Goal: Task Accomplishment & Management: Manage account settings

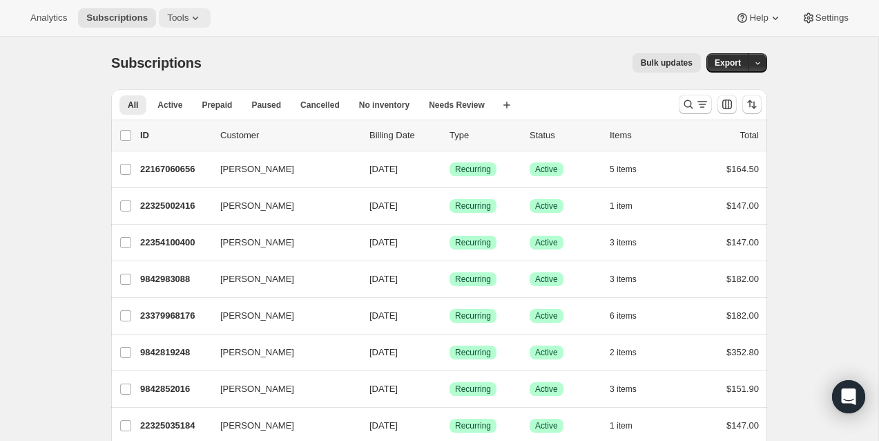
click at [189, 20] on span "Tools" at bounding box center [177, 17] width 21 height 11
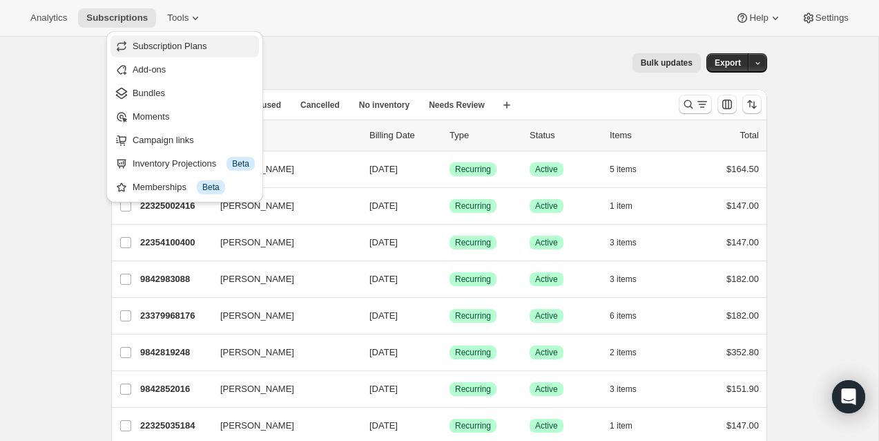
click at [184, 41] on span "Subscription Plans" at bounding box center [170, 46] width 75 height 10
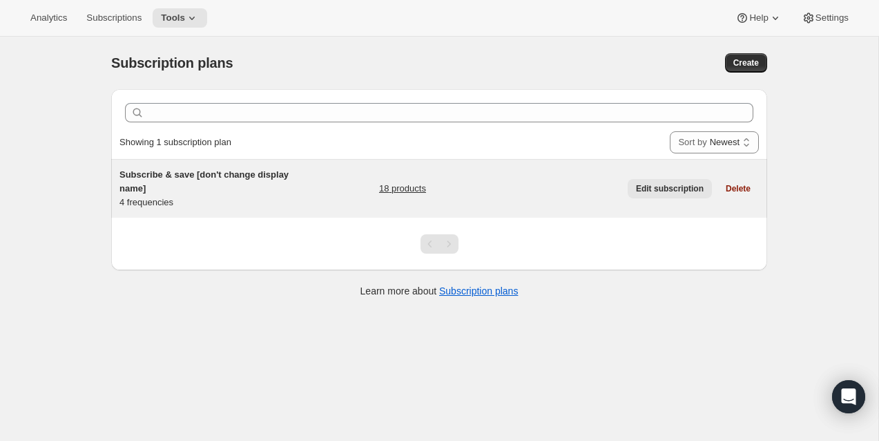
click at [671, 190] on span "Edit subscription" at bounding box center [670, 188] width 68 height 11
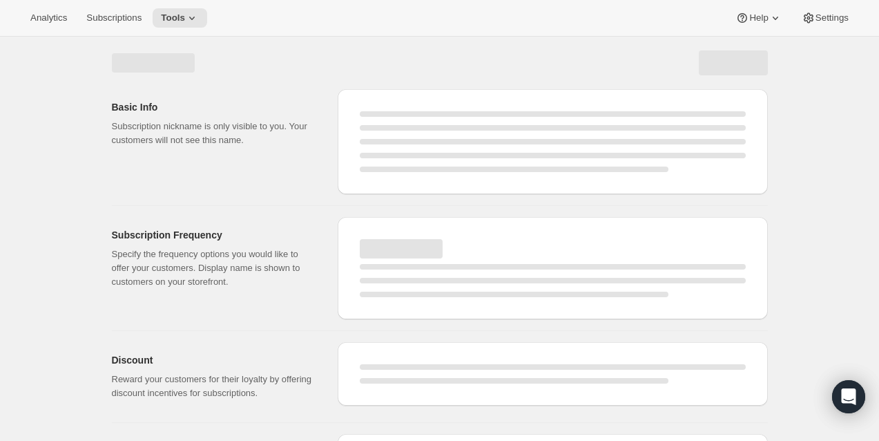
select select "WEEK"
select select "MONTH"
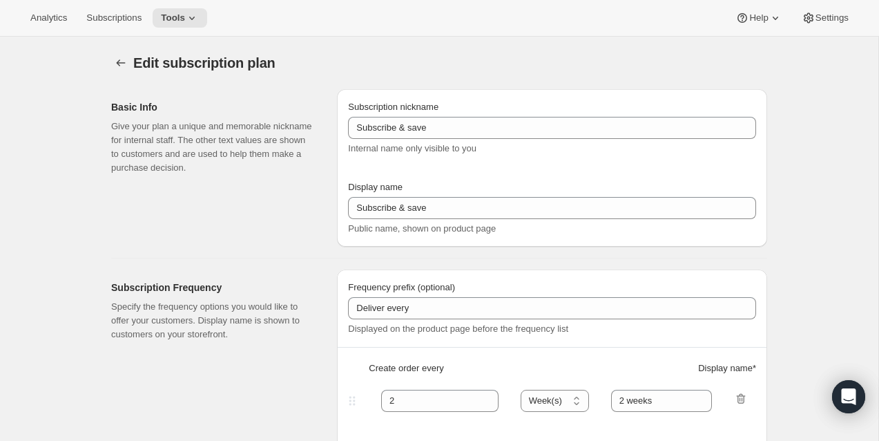
type input "Subscribe & save [don't change display name]"
type input "3"
select select "MONTH"
type input "3 months"
type input "4"
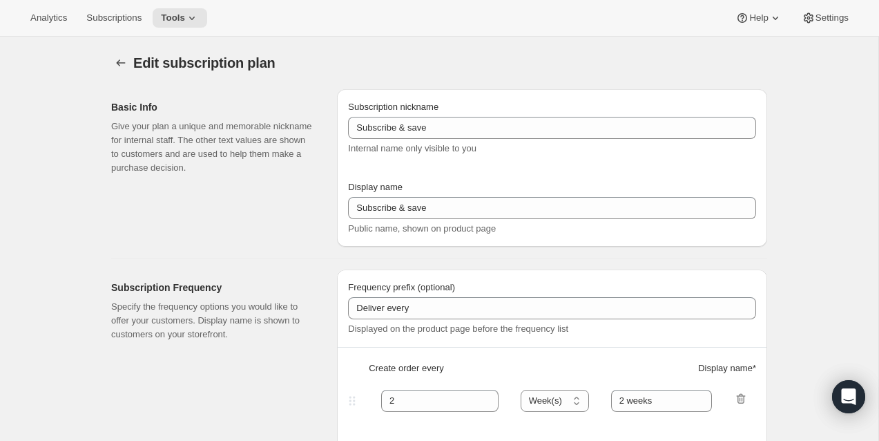
type input "4 months"
type input "30"
select select "MONTH"
click at [185, 18] on span "Tools" at bounding box center [173, 17] width 24 height 11
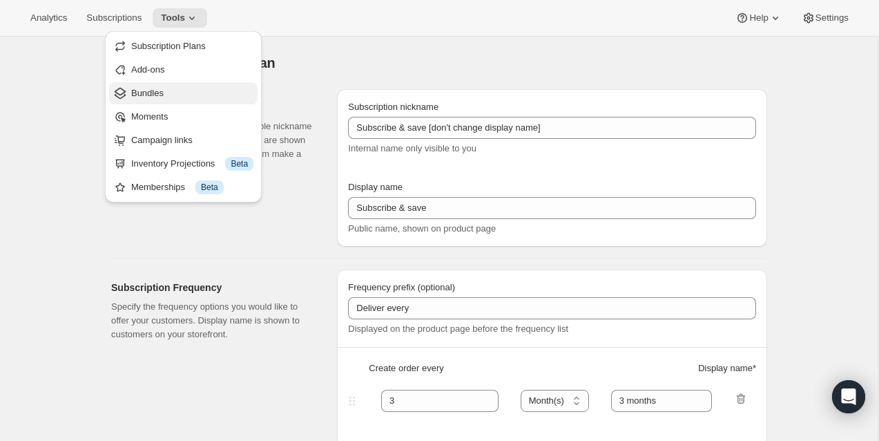
click at [184, 93] on span "Bundles" at bounding box center [192, 93] width 122 height 14
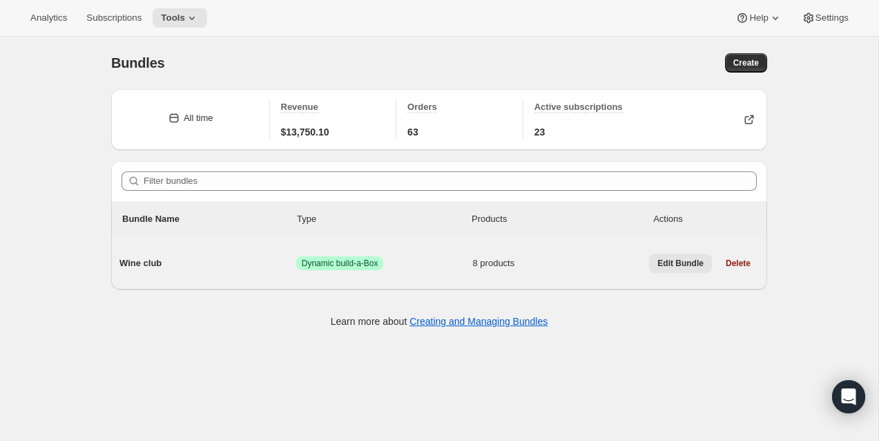
click at [678, 261] on span "Edit Bundle" at bounding box center [680, 263] width 46 height 11
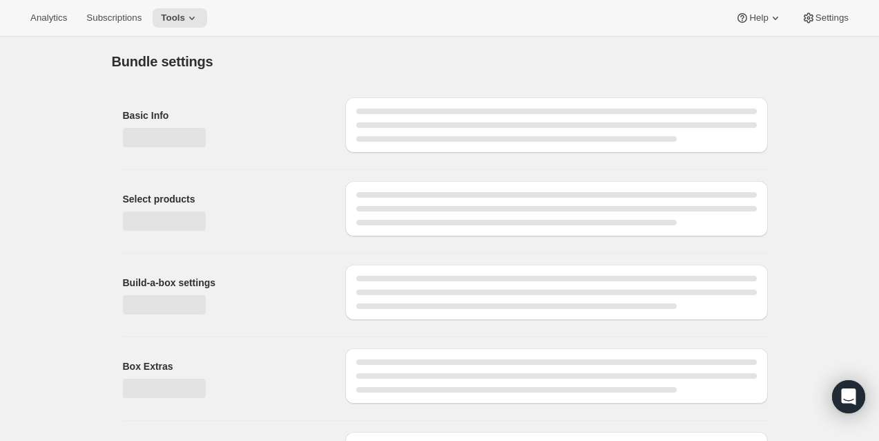
click at [674, 264] on div "Page loading" at bounding box center [556, 291] width 423 height 55
type input "Wine club"
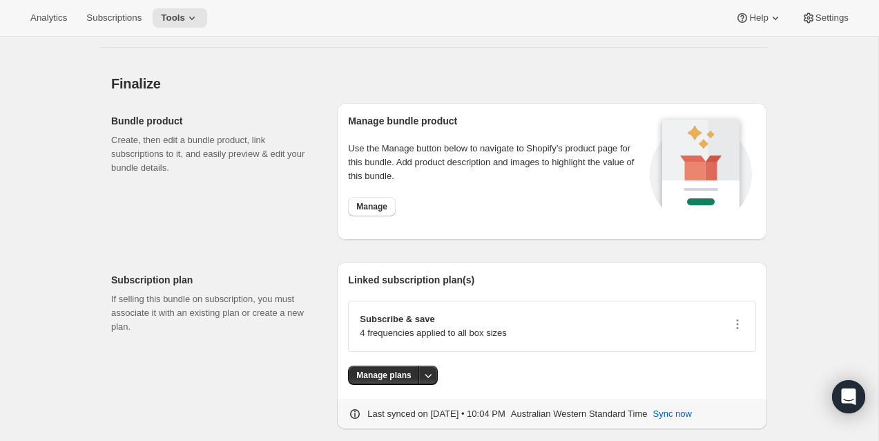
scroll to position [1501, 0]
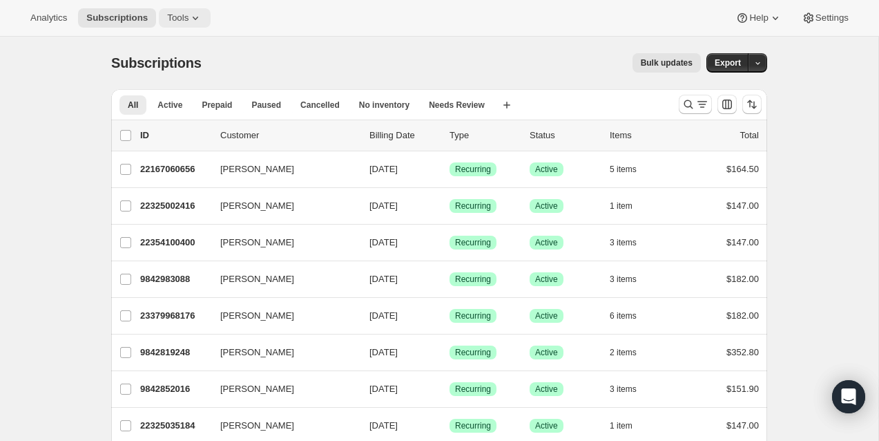
click at [192, 15] on icon at bounding box center [196, 18] width 14 height 14
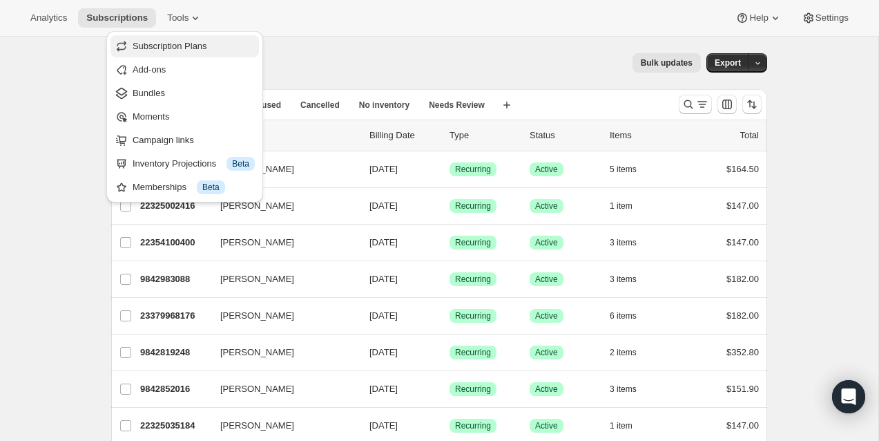
click at [197, 41] on span "Subscription Plans" at bounding box center [170, 46] width 75 height 10
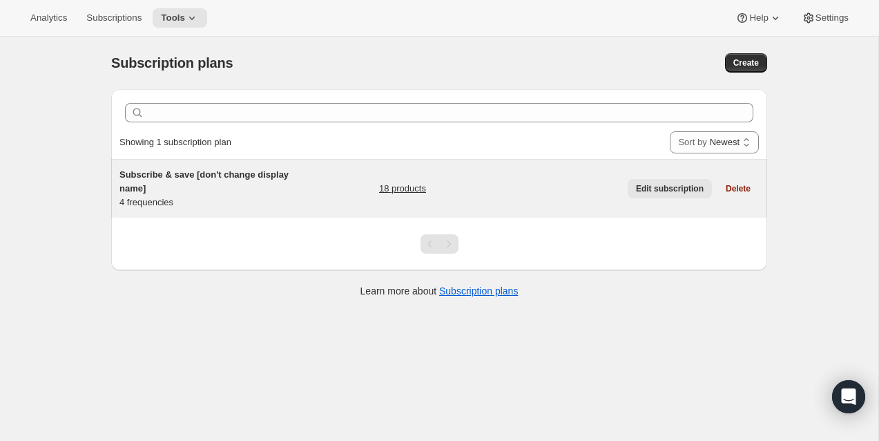
click at [664, 193] on button "Edit subscription" at bounding box center [670, 188] width 84 height 19
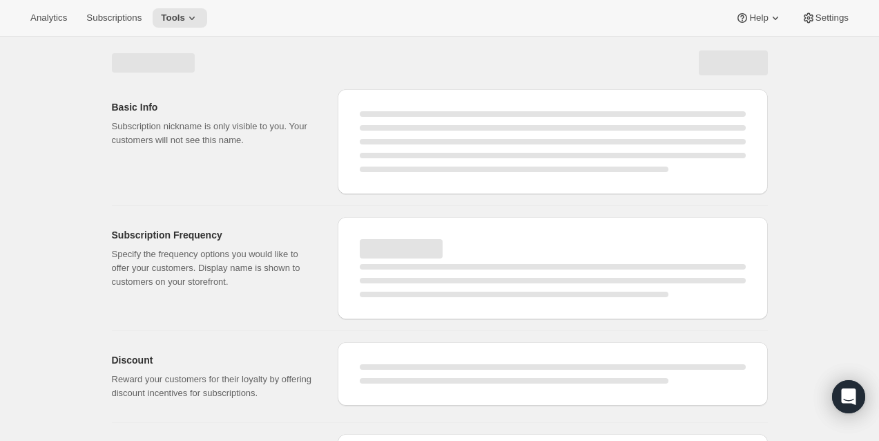
select select "WEEK"
select select "MONTH"
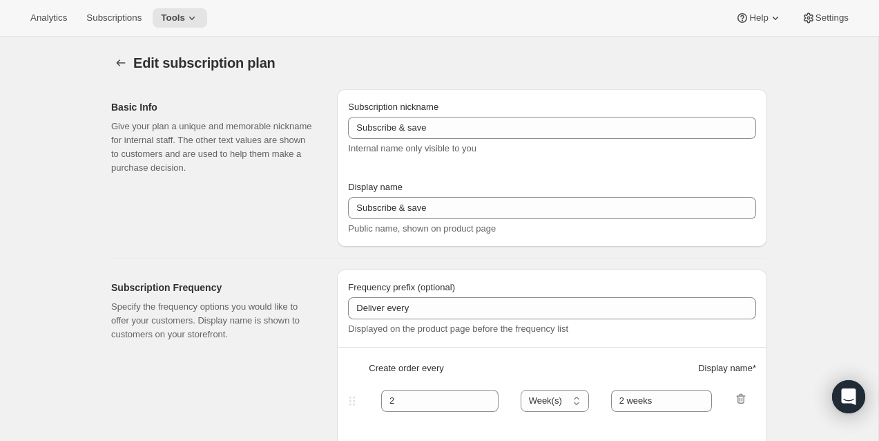
type input "Subscribe & save [don't change display name]"
type input "3"
select select "MONTH"
type input "3 months"
type input "4"
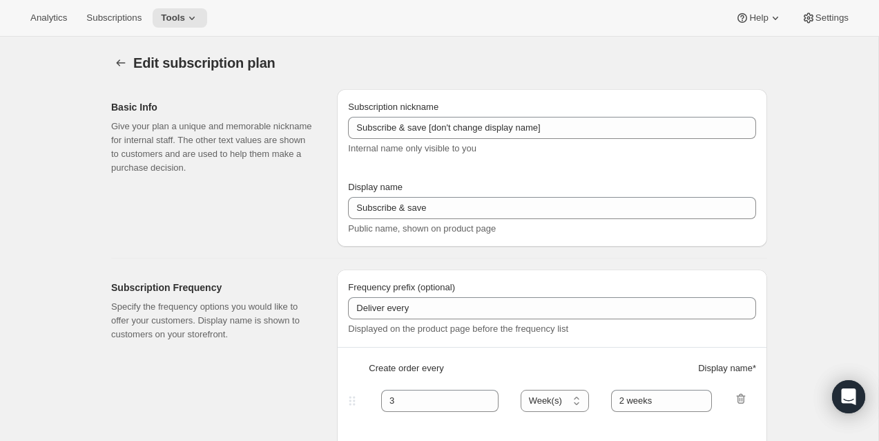
type input "4 months"
type input "30"
select select "MONTH"
click at [202, 9] on button "Tools" at bounding box center [180, 17] width 55 height 19
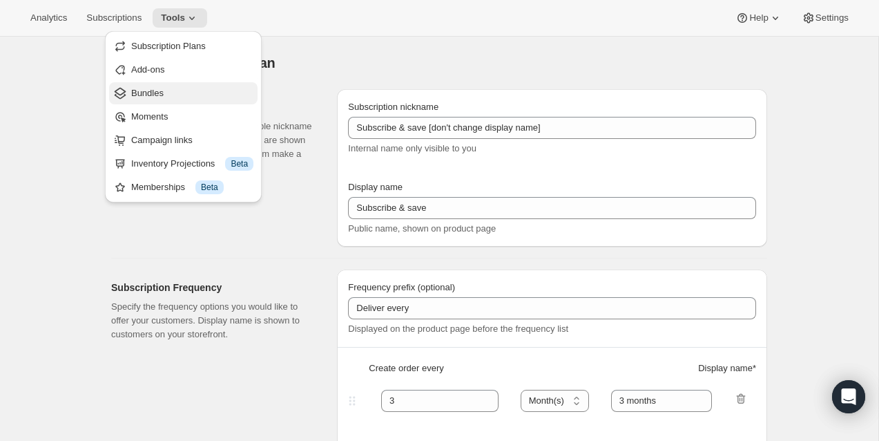
click at [187, 92] on span "Bundles" at bounding box center [192, 93] width 122 height 14
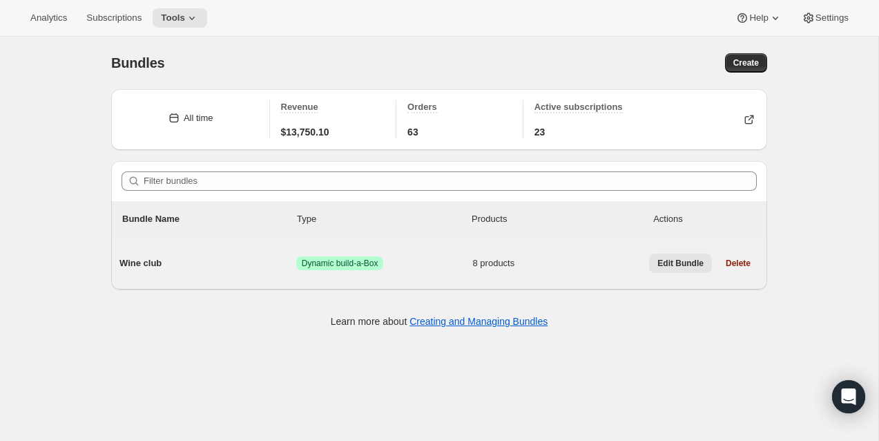
click at [697, 262] on span "Edit Bundle" at bounding box center [680, 263] width 46 height 11
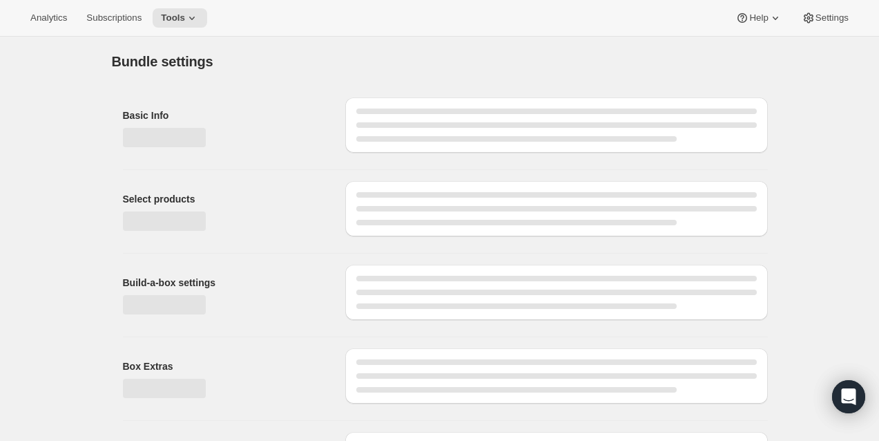
type input "Wine club"
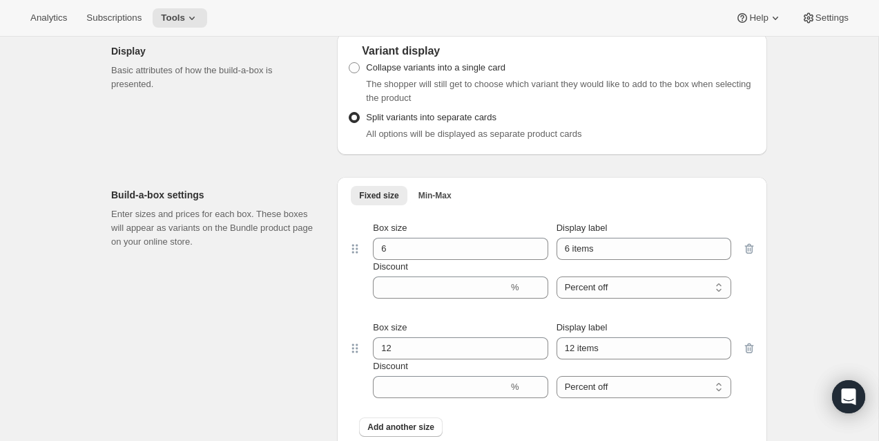
scroll to position [851, 0]
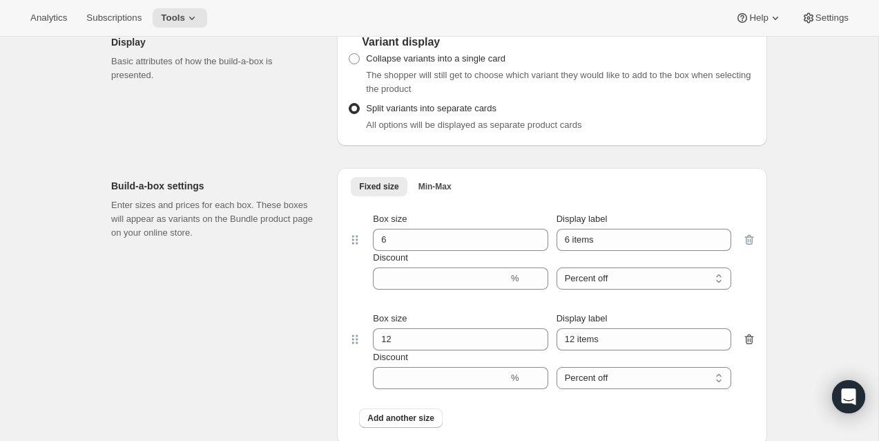
click at [749, 335] on icon "button" at bounding box center [749, 339] width 14 height 14
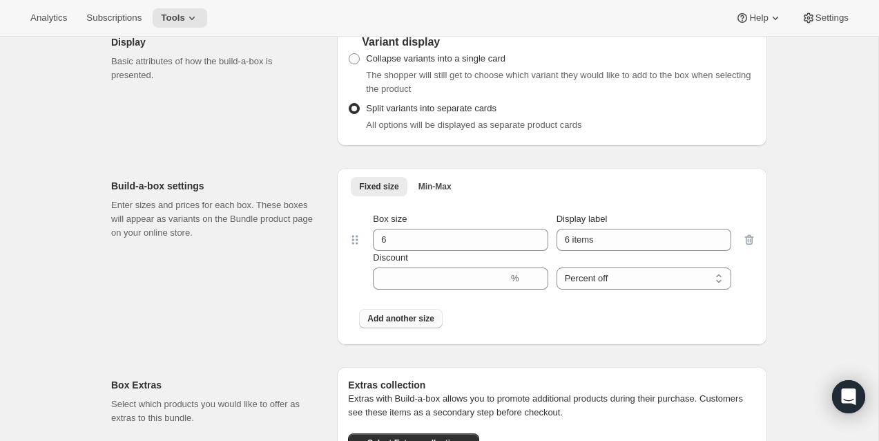
click at [412, 322] on span "Add another size" at bounding box center [400, 318] width 67 height 11
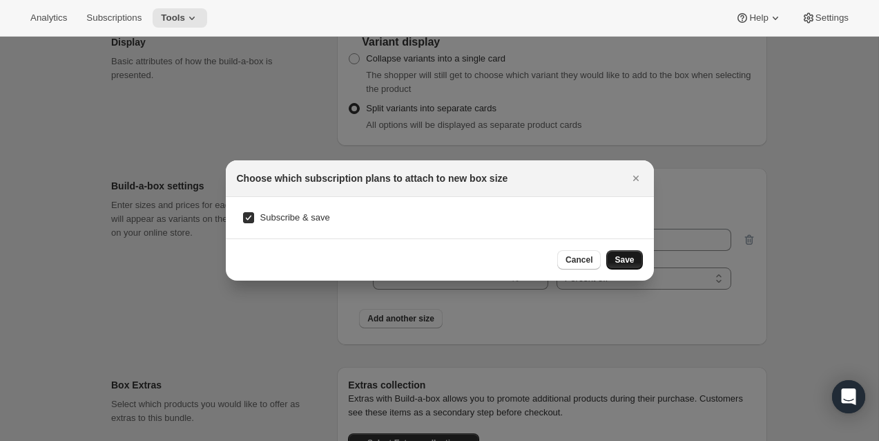
click at [632, 259] on span "Save" at bounding box center [624, 259] width 19 height 11
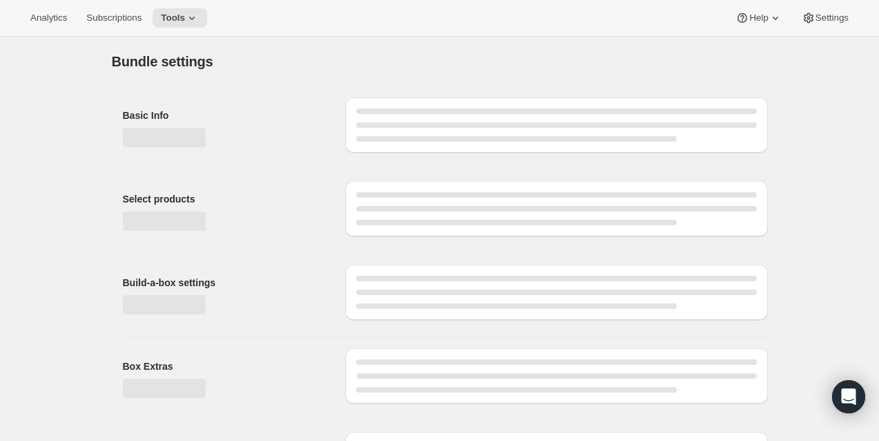
type input "Wine club"
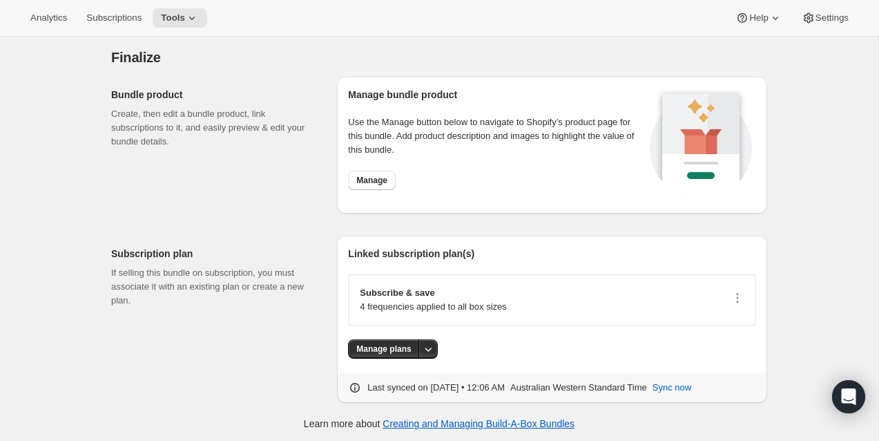
scroll to position [1501, 0]
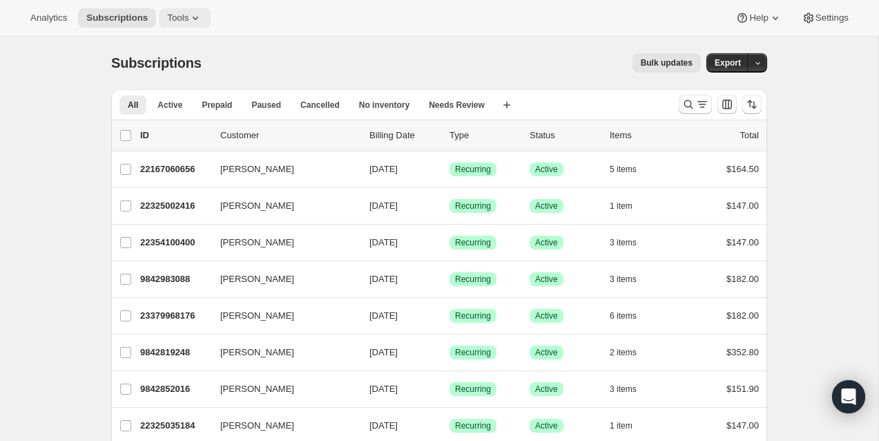
click at [189, 12] on span "Tools" at bounding box center [177, 17] width 21 height 11
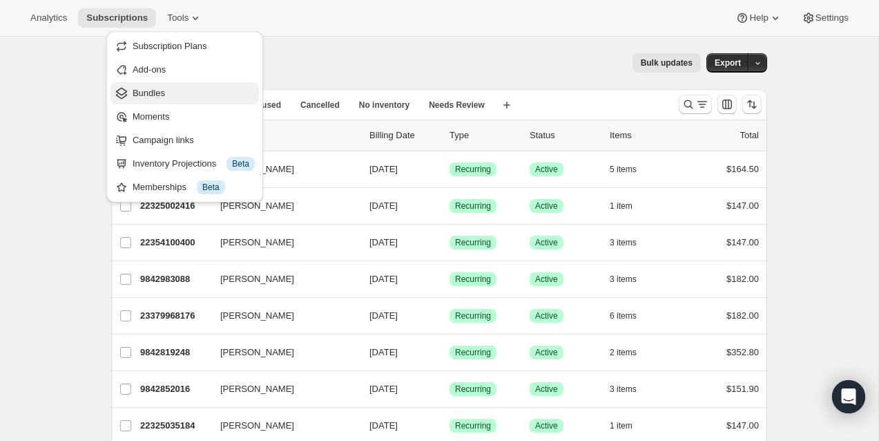
click at [169, 88] on span "Bundles" at bounding box center [194, 93] width 122 height 14
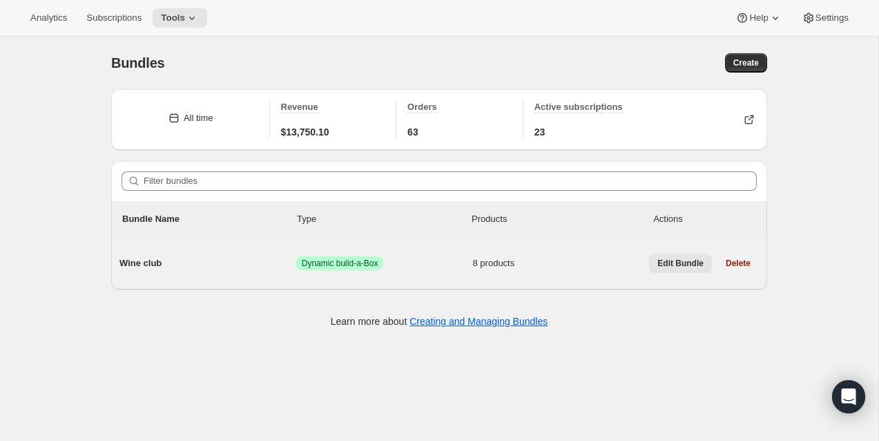
click at [659, 255] on button "Edit Bundle" at bounding box center [680, 262] width 63 height 19
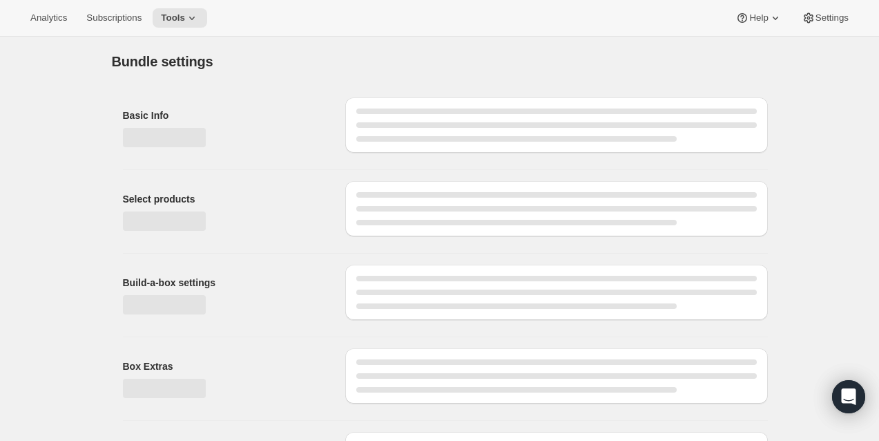
type input "Wine club"
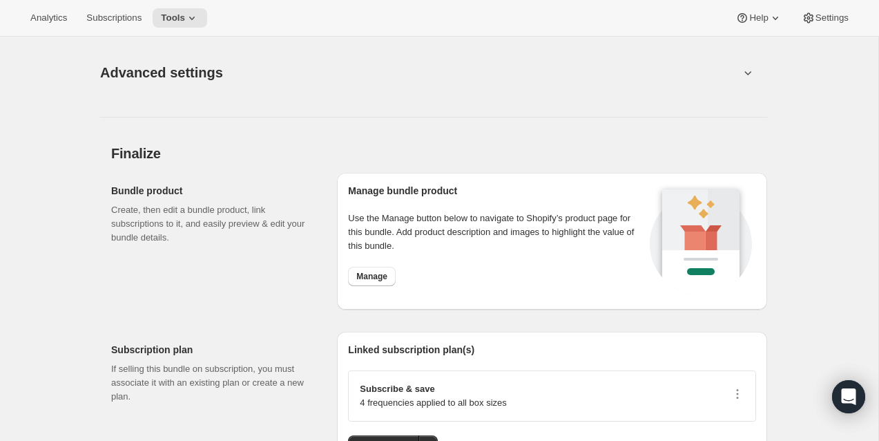
scroll to position [1501, 0]
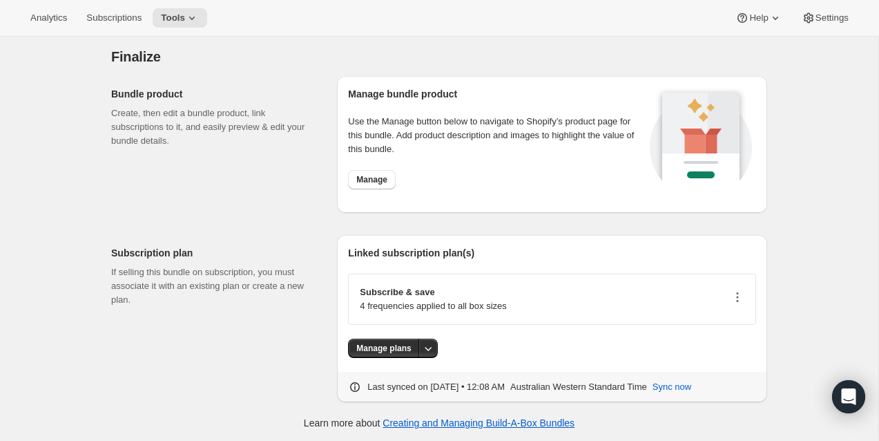
click at [735, 294] on icon "button" at bounding box center [738, 297] width 14 height 14
click at [736, 345] on span "Edit plan details" at bounding box center [717, 344] width 64 height 10
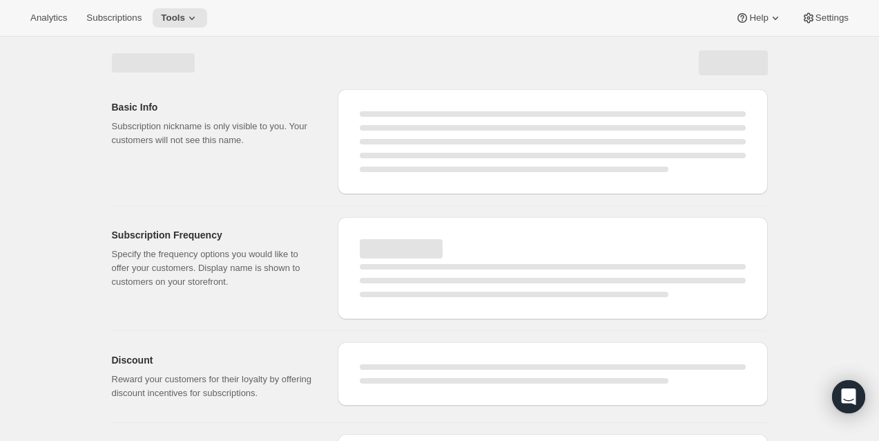
select select "WEEK"
select select "MONTH"
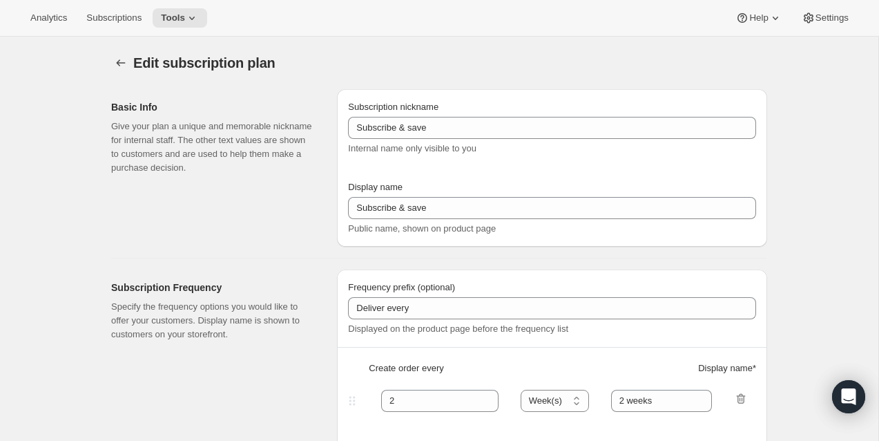
checkbox input "true"
type input "Subscribe & save [don't change display name]"
type input "3"
select select "MONTH"
type input "3 months"
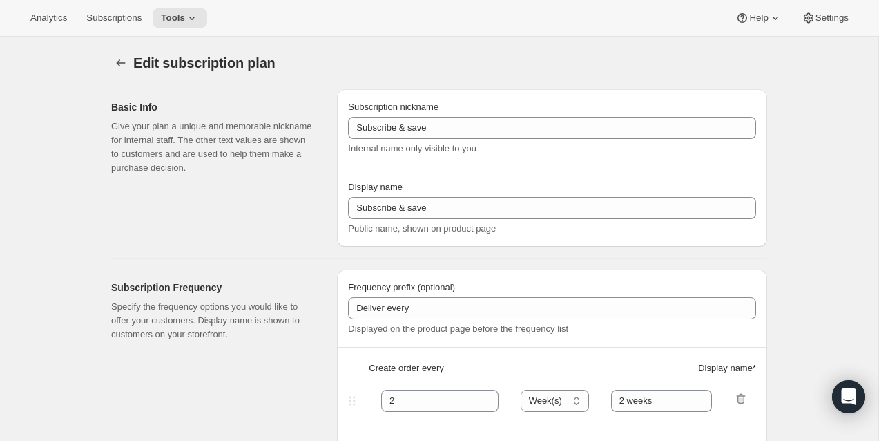
type input "4"
type input "4 months"
type input "30"
select select "MONTH"
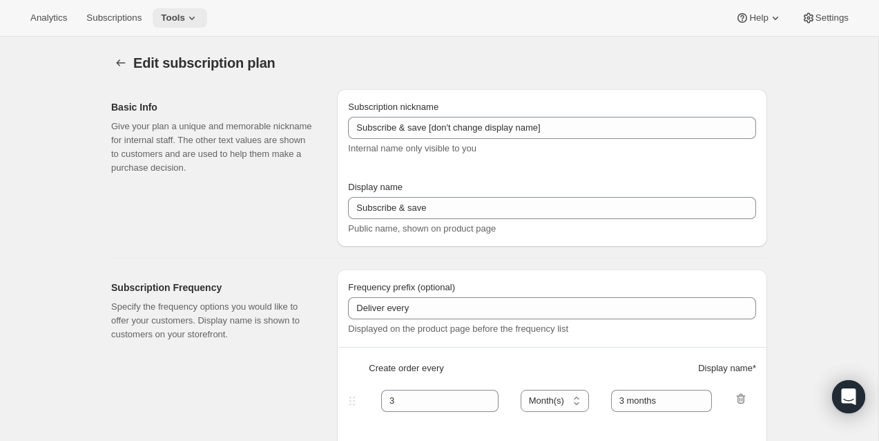
click at [207, 23] on button "Tools" at bounding box center [180, 17] width 55 height 19
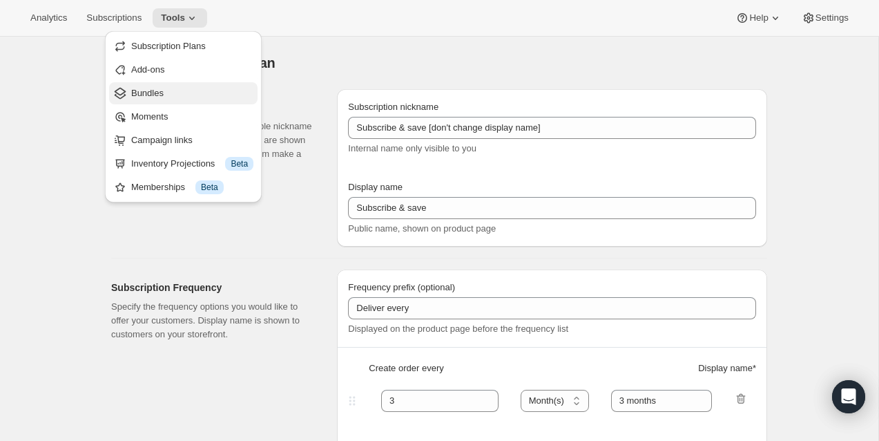
click at [193, 88] on span "Bundles" at bounding box center [192, 93] width 122 height 14
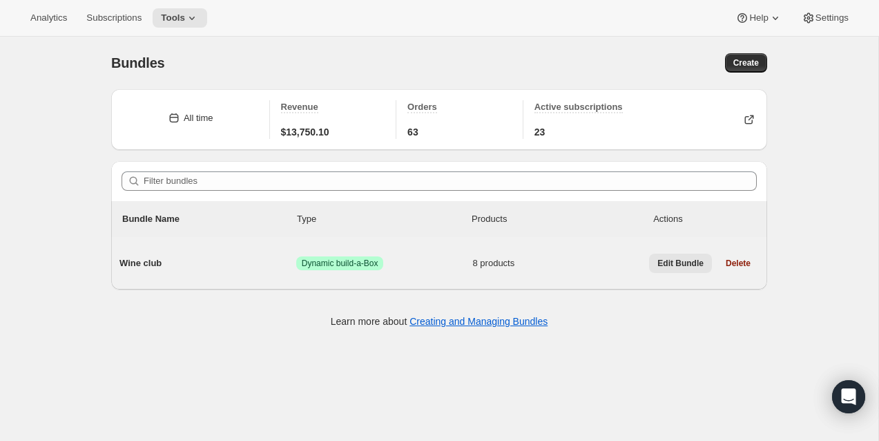
click at [673, 264] on span "Edit Bundle" at bounding box center [680, 263] width 46 height 11
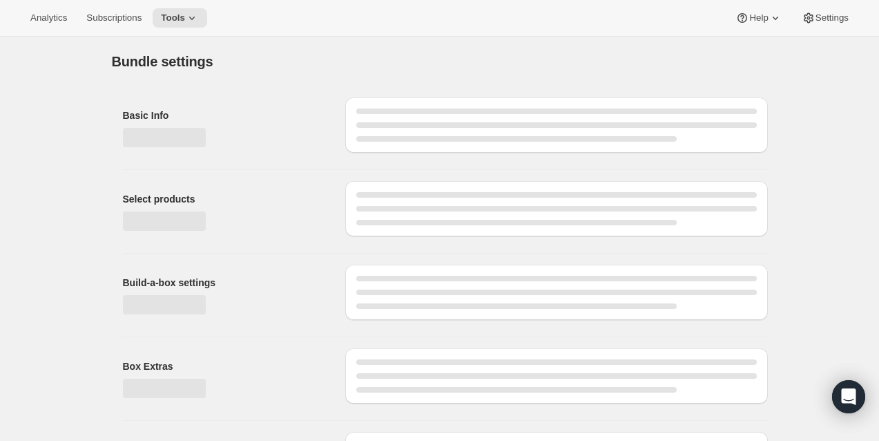
type input "Wine club"
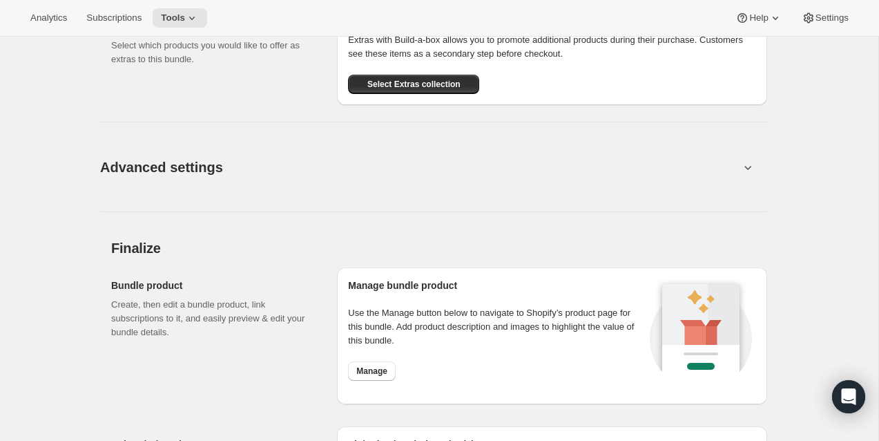
scroll to position [1501, 0]
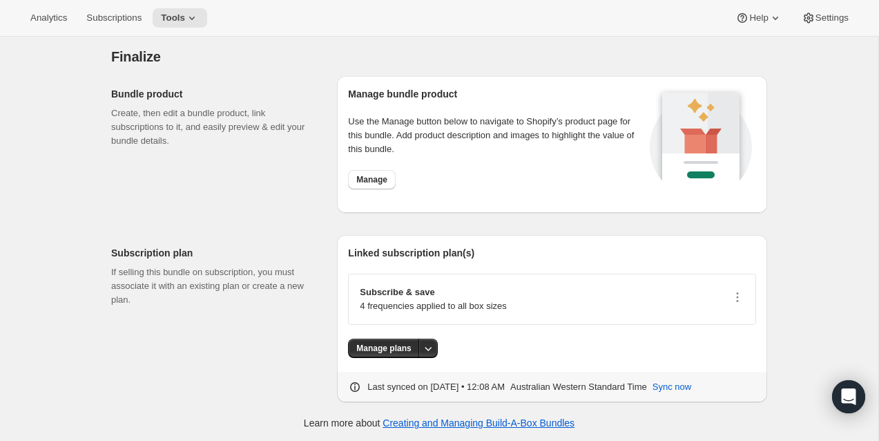
click at [440, 341] on div "Manage plans" at bounding box center [552, 347] width 408 height 19
click at [423, 342] on icon "More actions" at bounding box center [428, 348] width 14 height 14
click at [407, 374] on span "Manage plans" at bounding box center [393, 374] width 57 height 10
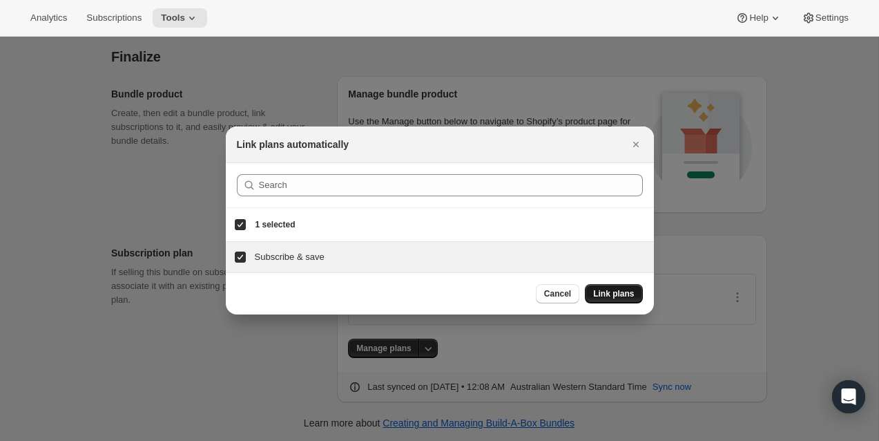
click at [618, 290] on span "Link plans" at bounding box center [613, 293] width 41 height 11
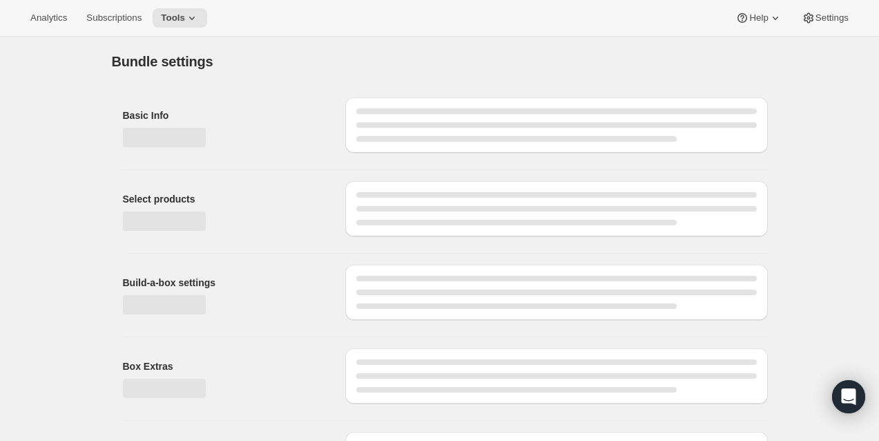
type input "Wine club"
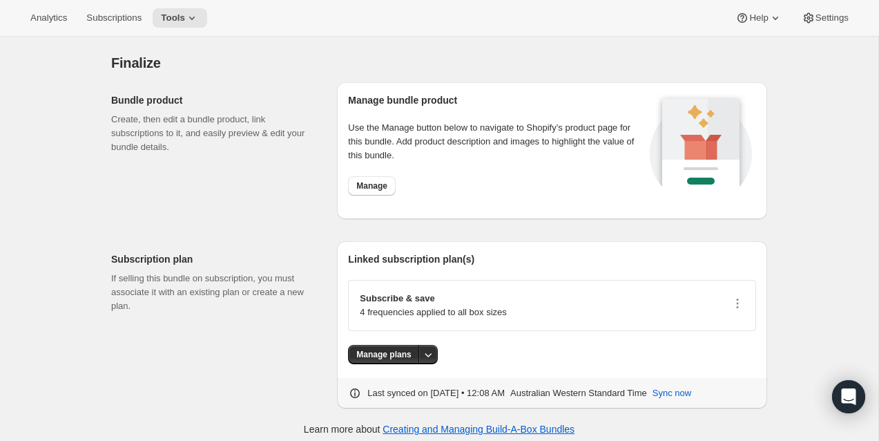
scroll to position [1501, 0]
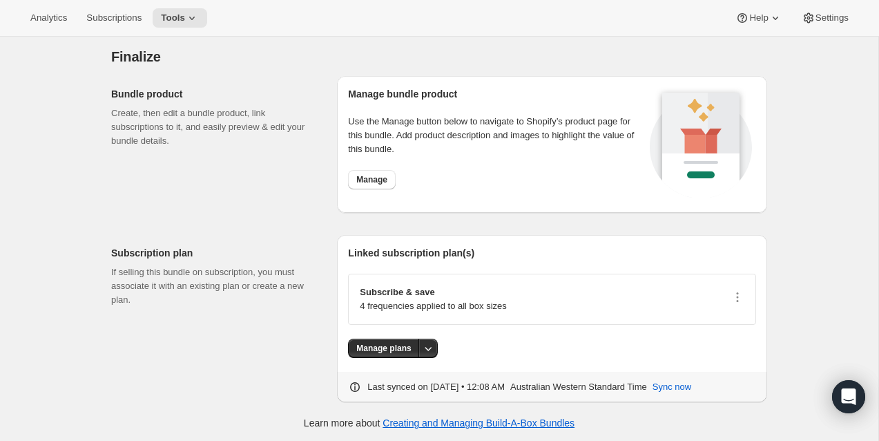
click at [440, 180] on div "Manage" at bounding box center [497, 179] width 298 height 19
click at [185, 17] on span "Tools" at bounding box center [173, 17] width 24 height 11
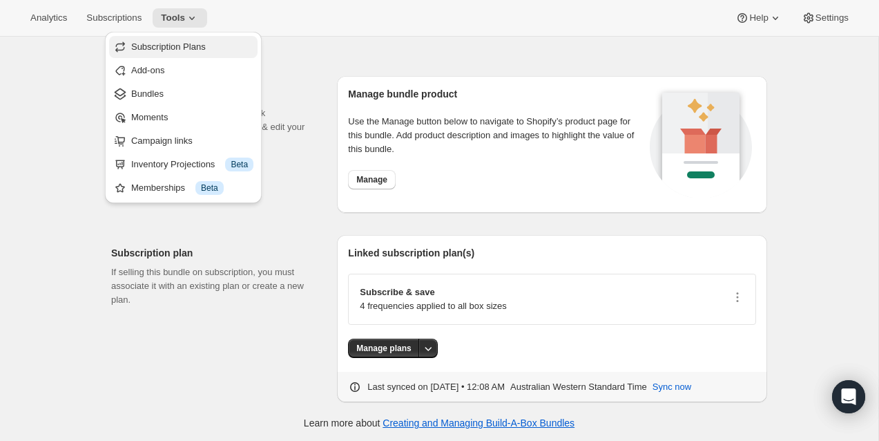
click at [193, 50] on span "Subscription Plans" at bounding box center [168, 46] width 75 height 10
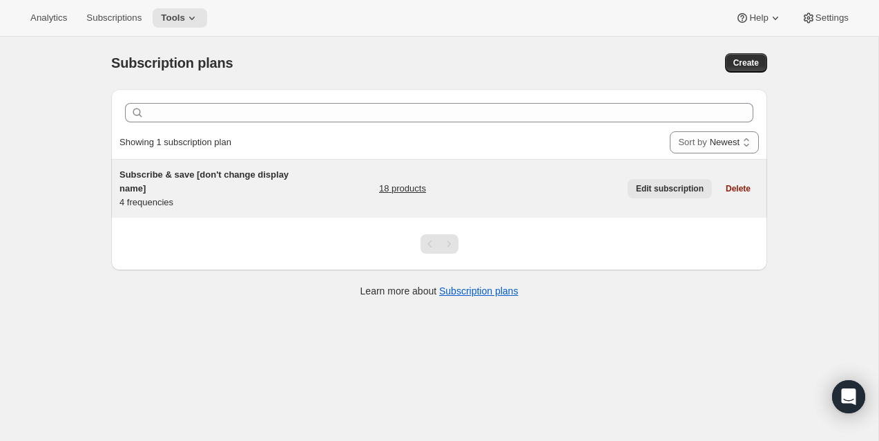
click at [660, 193] on button "Edit subscription" at bounding box center [670, 188] width 84 height 19
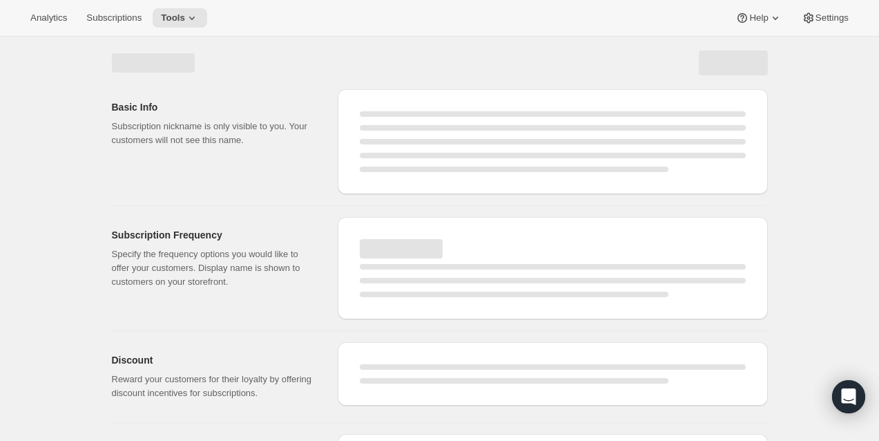
select select "WEEK"
select select "MONTH"
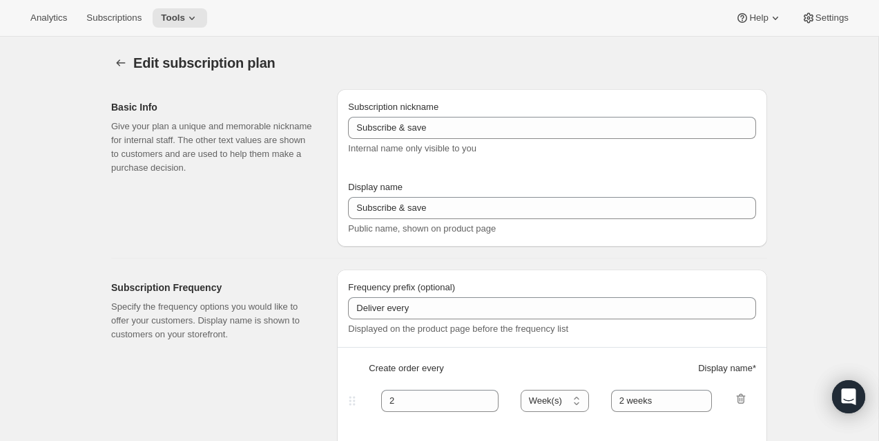
type input "Subscribe & save [don't change display name]"
type input "3"
select select "MONTH"
type input "3 months"
type input "4"
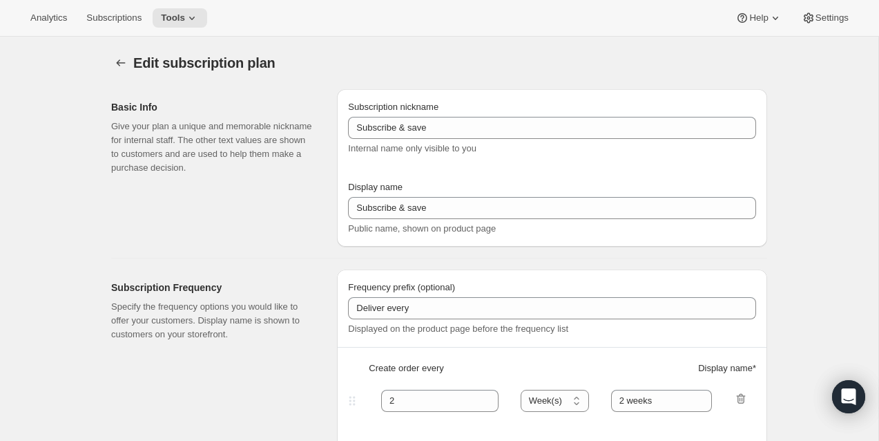
type input "4 months"
type input "30"
select select "MONTH"
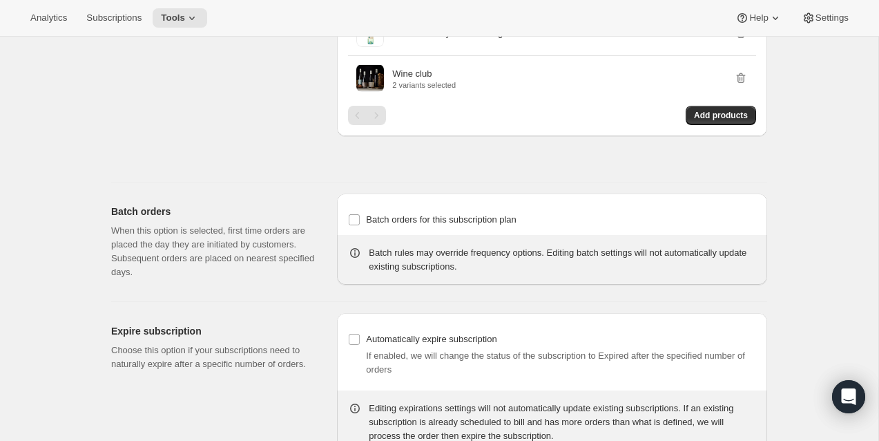
scroll to position [1420, 0]
